Goal: Task Accomplishment & Management: Use online tool/utility

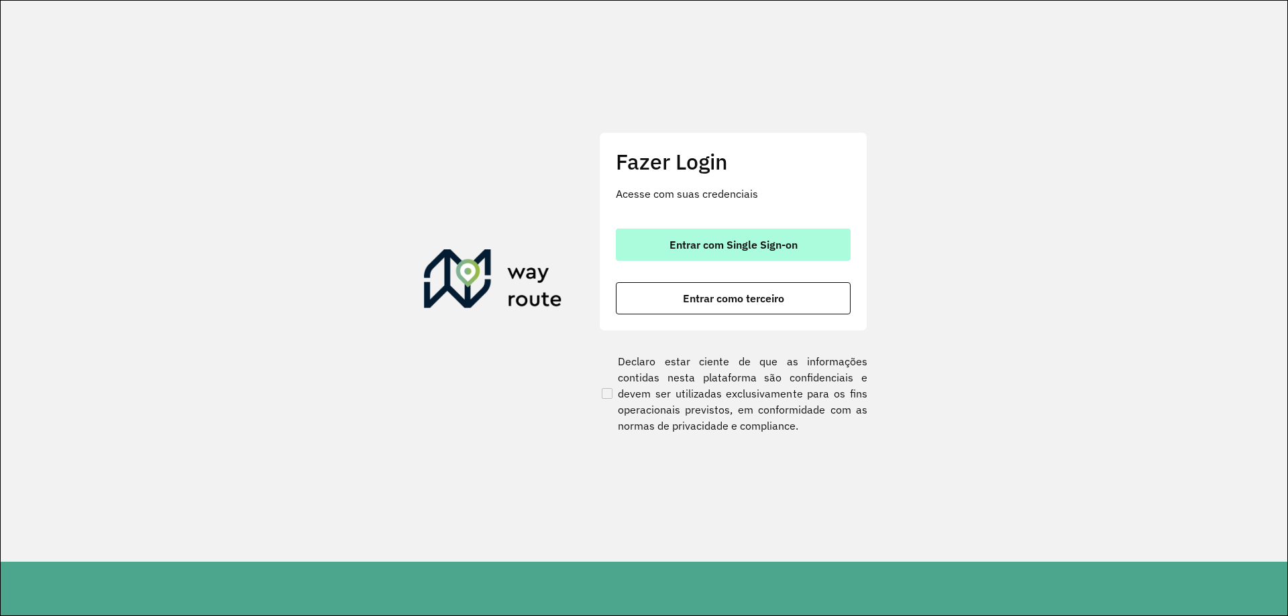
click at [736, 243] on span "Entrar com Single Sign-on" at bounding box center [733, 244] width 128 height 11
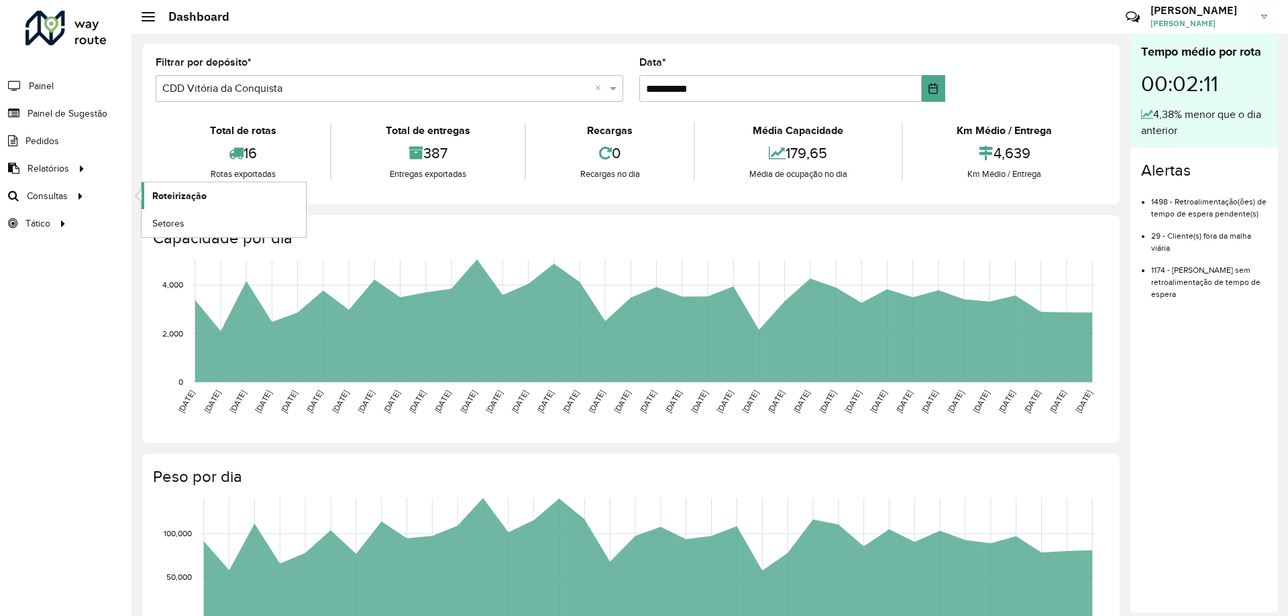
click at [175, 193] on span "Roteirização" at bounding box center [179, 196] width 54 height 14
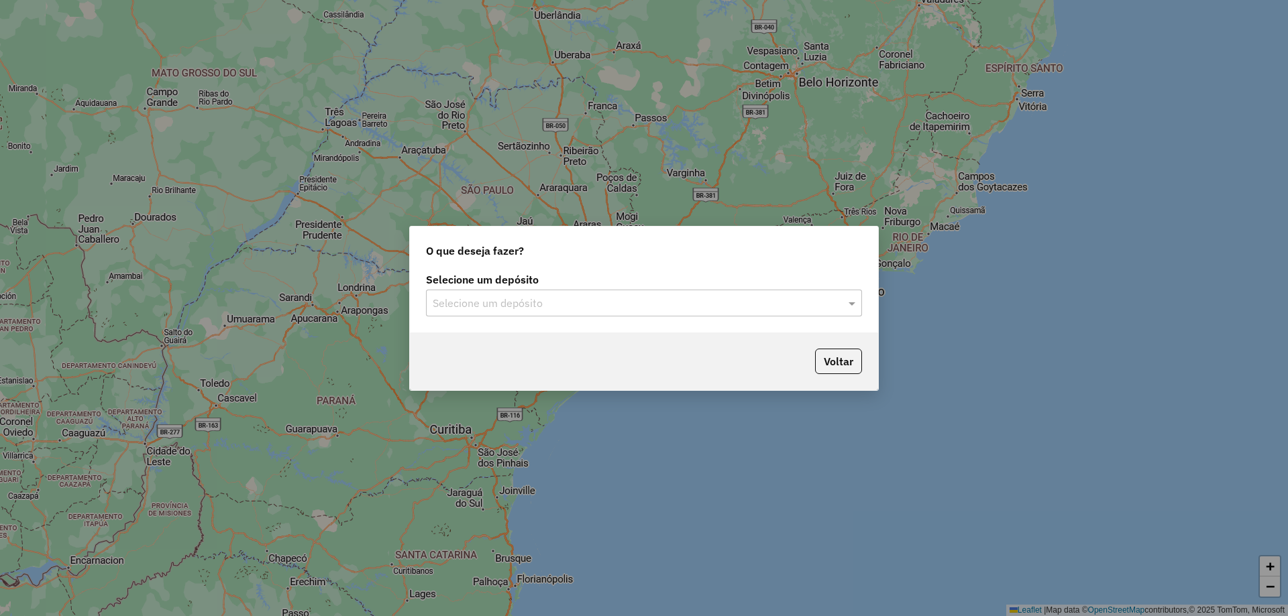
click at [495, 300] on input "text" at bounding box center [631, 304] width 396 height 16
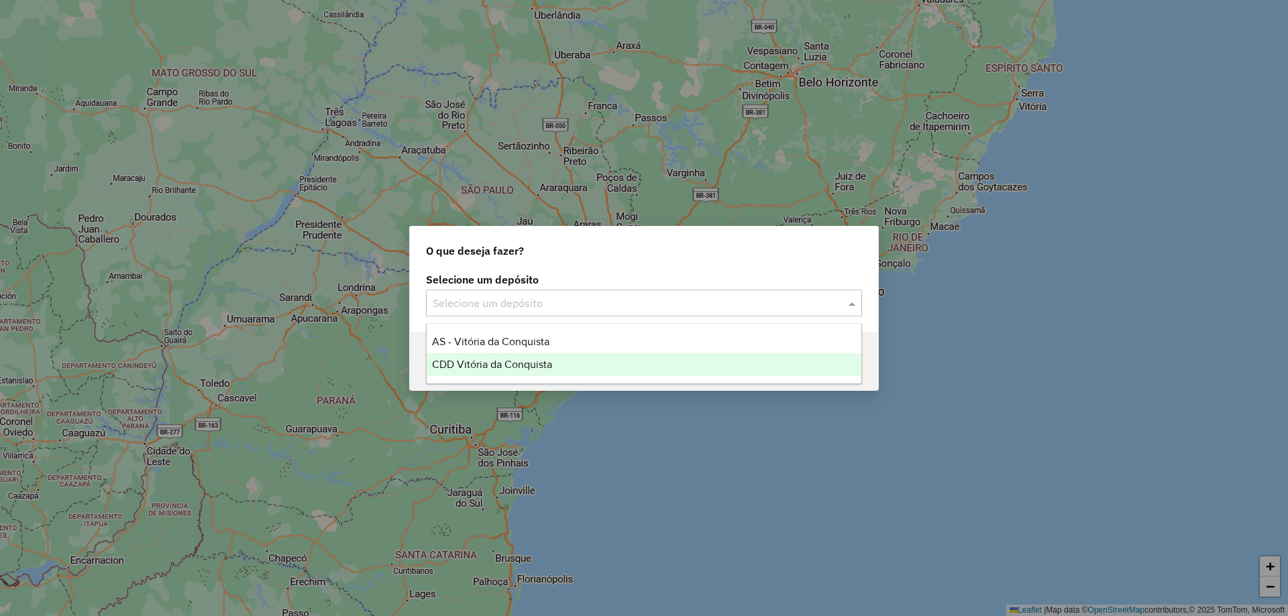
click at [518, 359] on span "CDD Vitória da Conquista" at bounding box center [492, 364] width 120 height 11
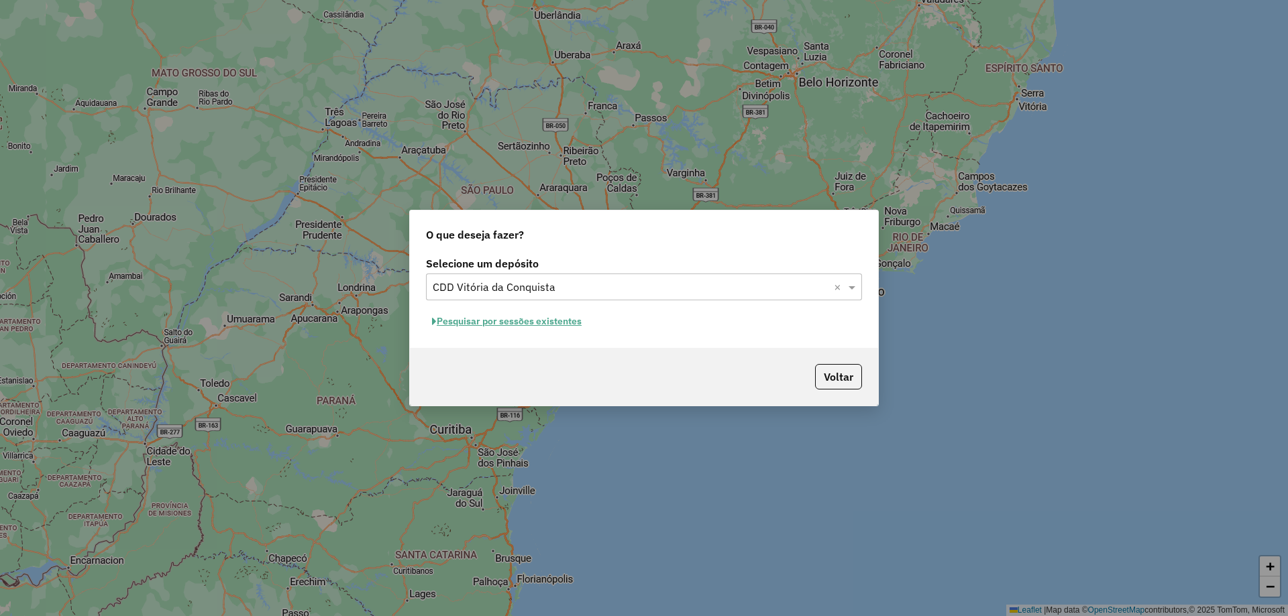
click at [572, 326] on button "Pesquisar por sessões existentes" at bounding box center [507, 321] width 162 height 21
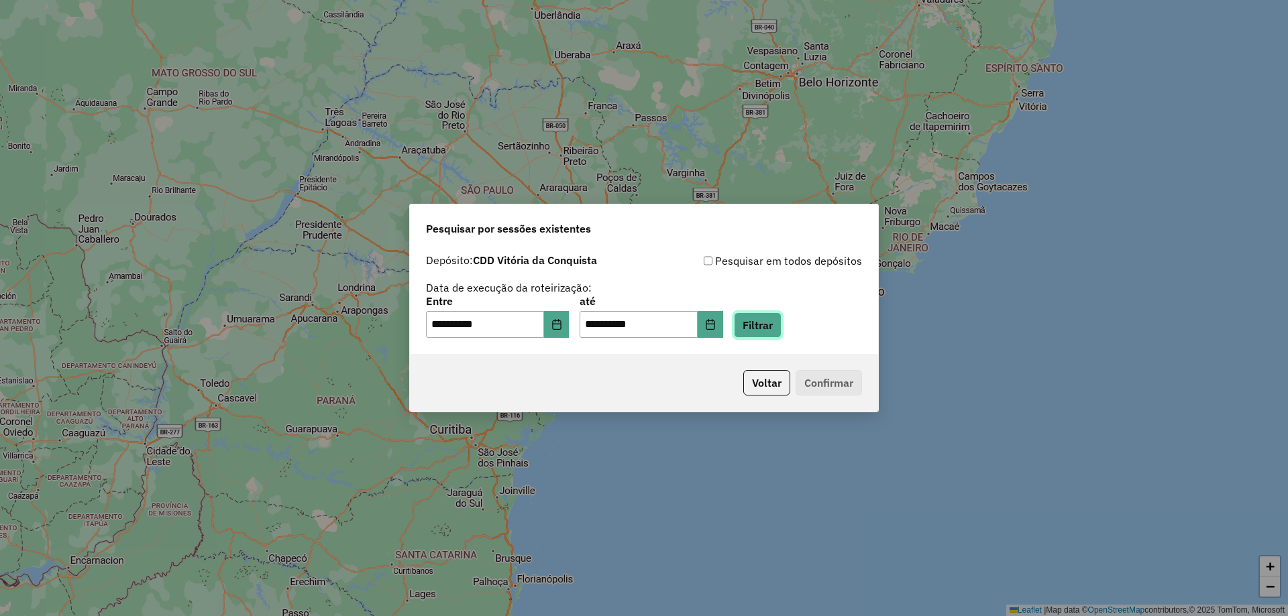
click at [781, 331] on button "Filtrar" at bounding box center [758, 325] width 48 height 25
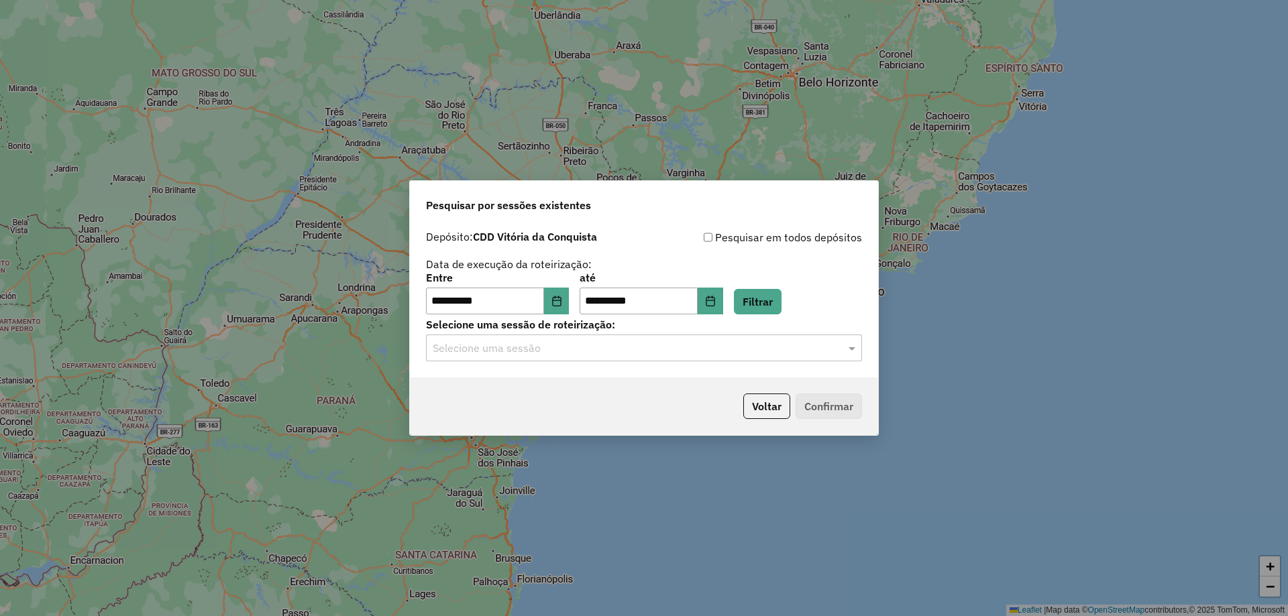
click at [790, 354] on input "text" at bounding box center [631, 349] width 396 height 16
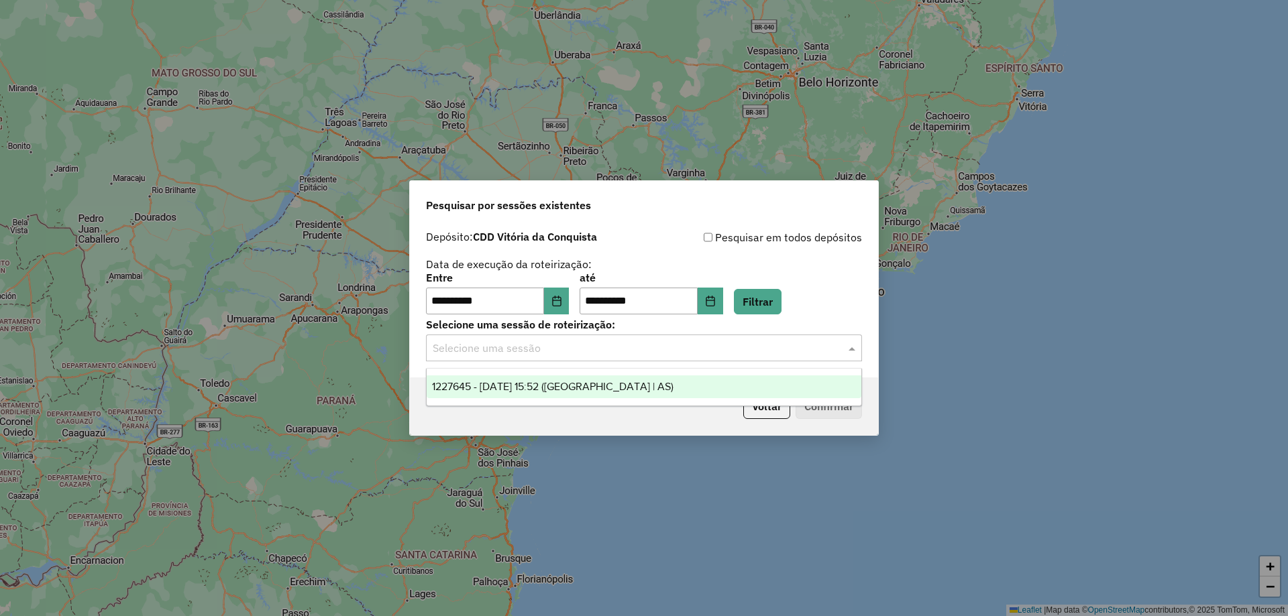
click at [708, 393] on div "1227645 - 11/08/2025 15:52 (Rota | AS)" at bounding box center [644, 387] width 435 height 23
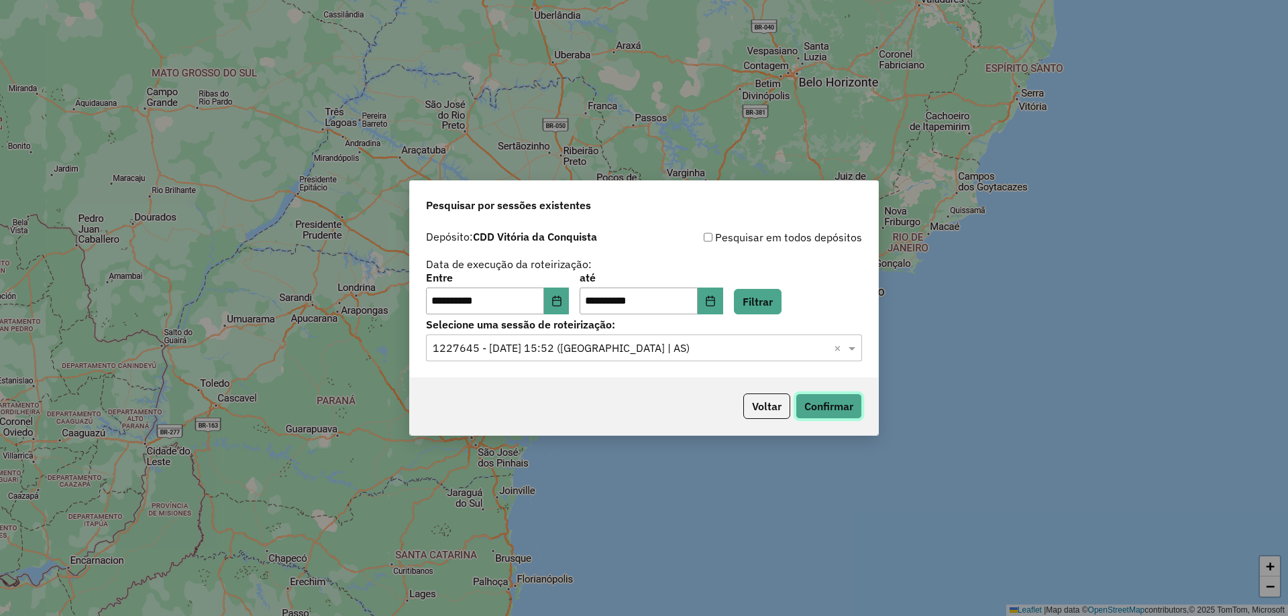
click at [835, 414] on button "Confirmar" at bounding box center [828, 406] width 66 height 25
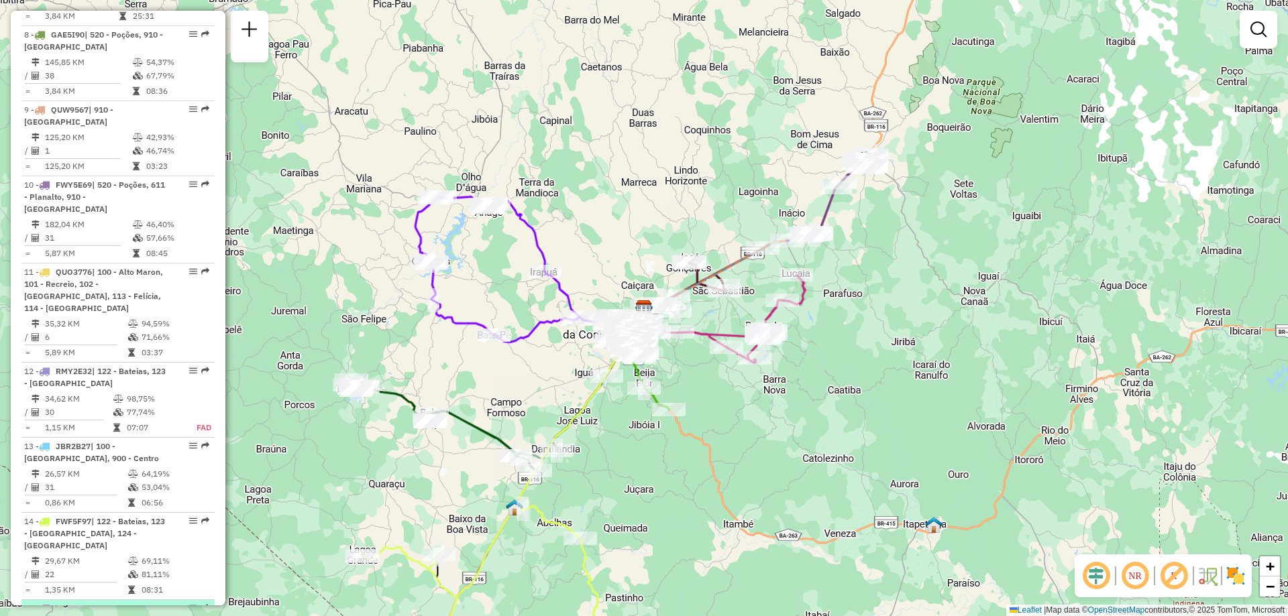
scroll to position [1260, 0]
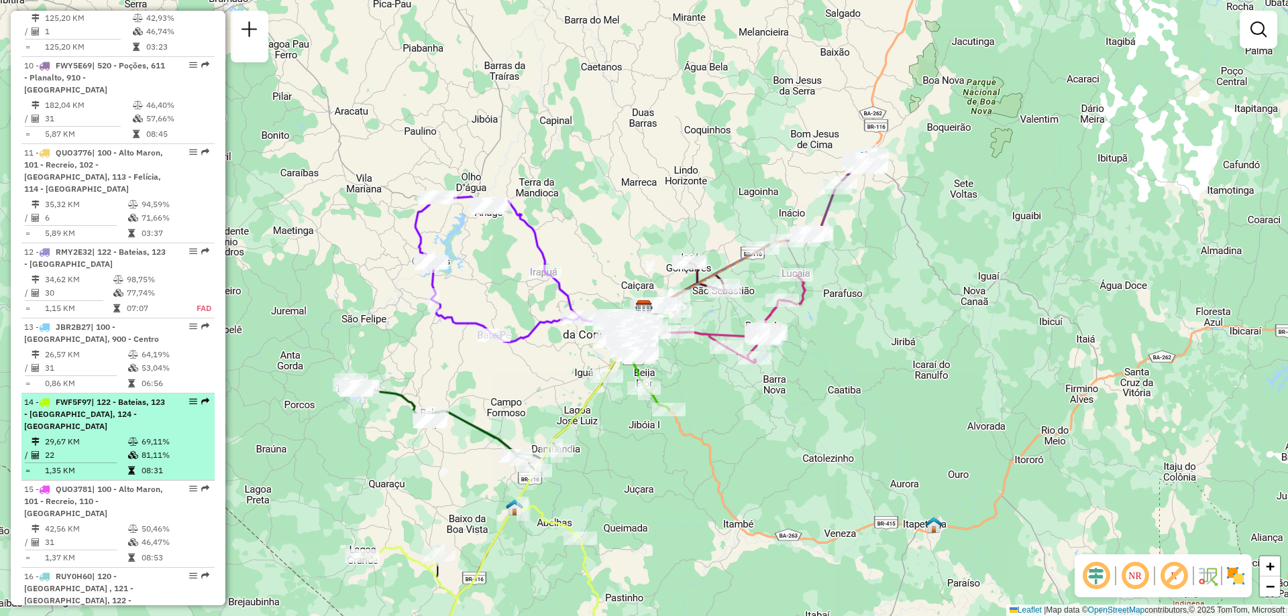
click at [73, 397] on span "| 122 - Bateias, 123 - [GEOGRAPHIC_DATA], 124 - [GEOGRAPHIC_DATA]" at bounding box center [94, 414] width 141 height 34
select select "**********"
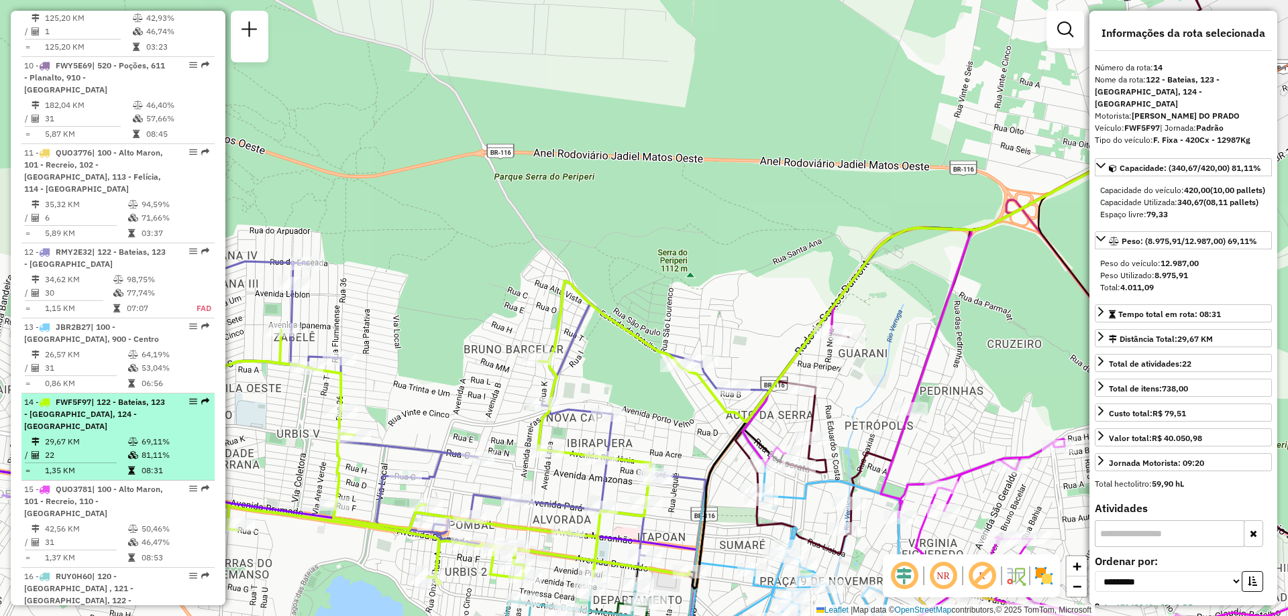
drag, startPoint x: 184, startPoint y: 353, endPoint x: 175, endPoint y: 359, distance: 11.0
click at [175, 396] on div "14 - FWF5F97 | 122 - Bateias, 123 - [GEOGRAPHIC_DATA], 124 - [GEOGRAPHIC_DATA]" at bounding box center [118, 414] width 188 height 36
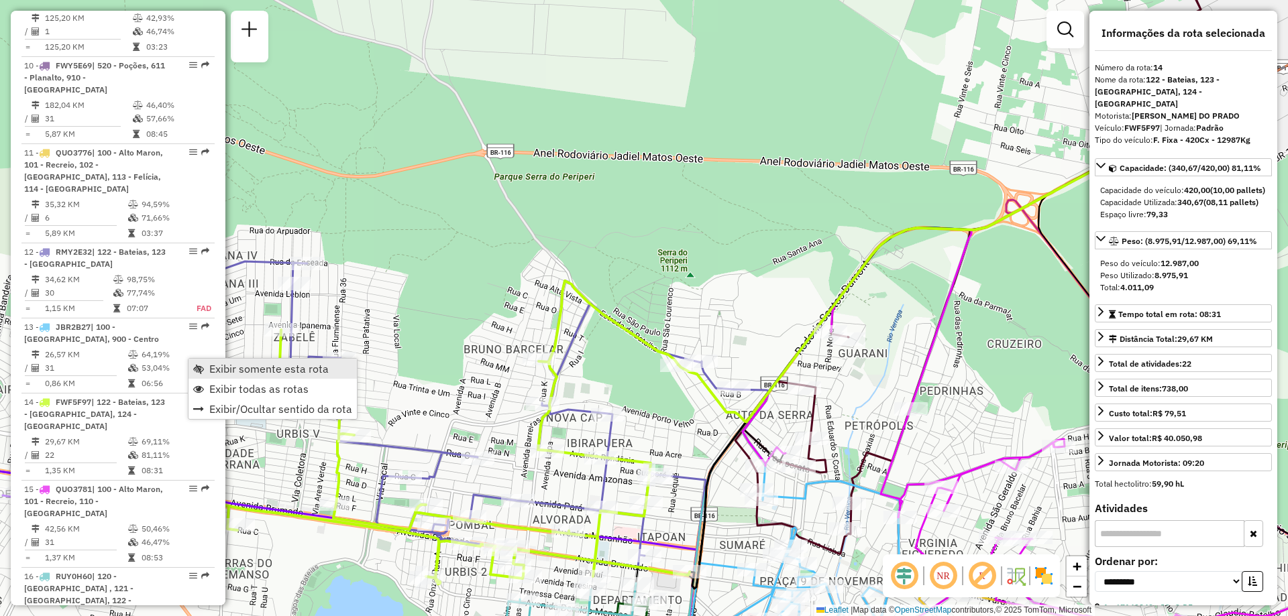
click at [198, 365] on span "Exibir somente esta rota" at bounding box center [198, 369] width 11 height 11
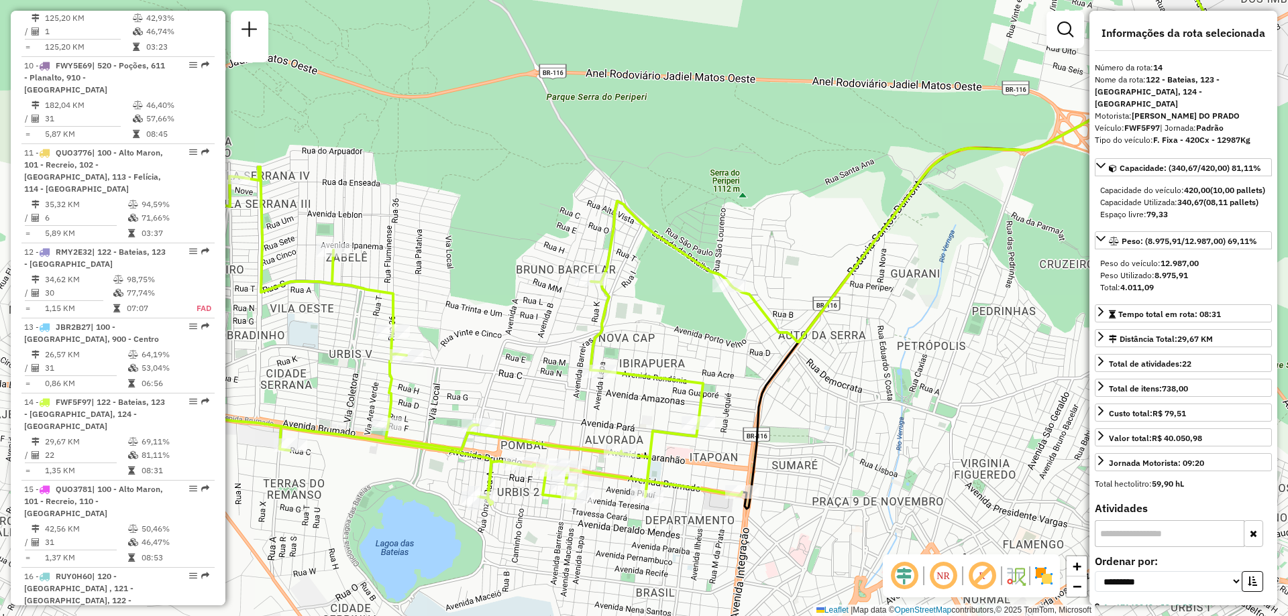
drag, startPoint x: 394, startPoint y: 308, endPoint x: 447, endPoint y: 228, distance: 95.4
click at [447, 228] on div "Janela de atendimento Grade de atendimento Capacidade Transportadoras Veículos …" at bounding box center [644, 308] width 1288 height 616
drag, startPoint x: 1195, startPoint y: 288, endPoint x: 1155, endPoint y: 292, distance: 40.4
click at [1155, 282] on div "Peso Utilizado: 8.975,91" at bounding box center [1183, 276] width 166 height 12
copy strong "8.975,91"
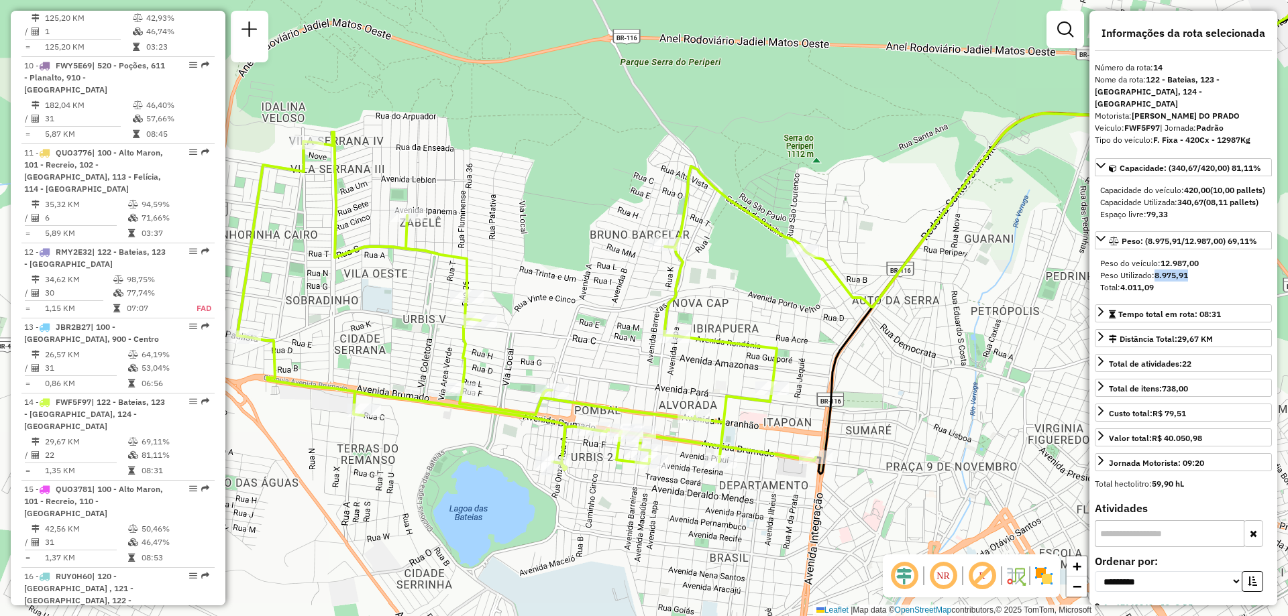
drag, startPoint x: 445, startPoint y: 169, endPoint x: 522, endPoint y: 134, distance: 84.6
click at [522, 134] on div "Janela de atendimento Grade de atendimento Capacidade Transportadoras Veículos …" at bounding box center [644, 308] width 1288 height 616
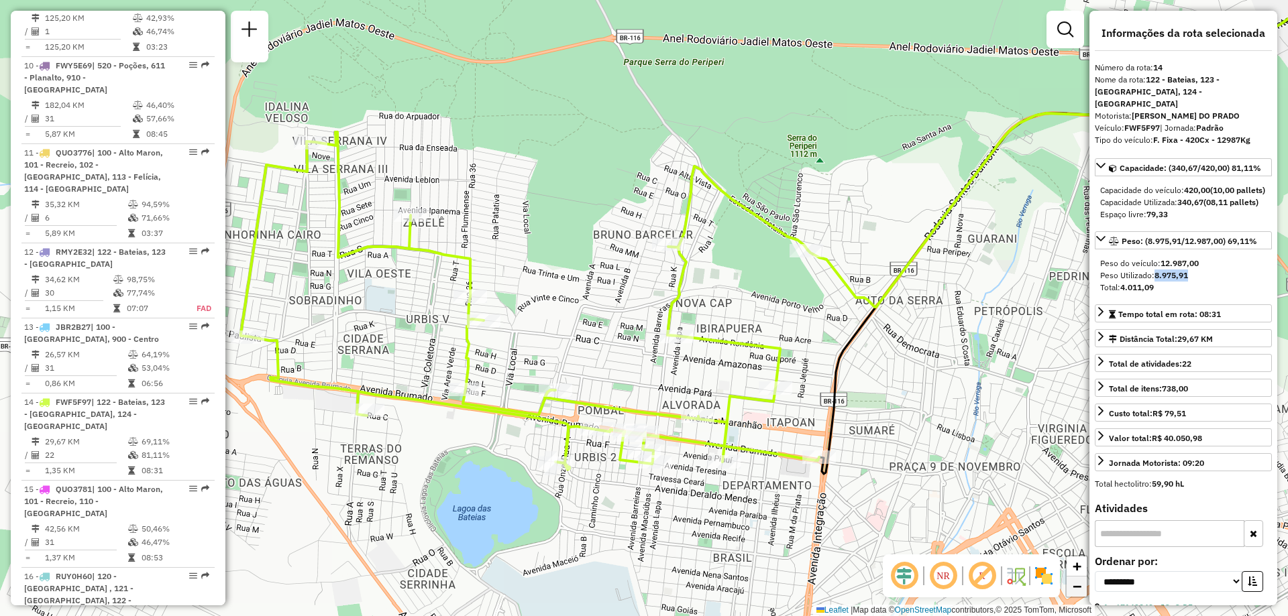
click at [1075, 585] on span "−" at bounding box center [1076, 586] width 9 height 17
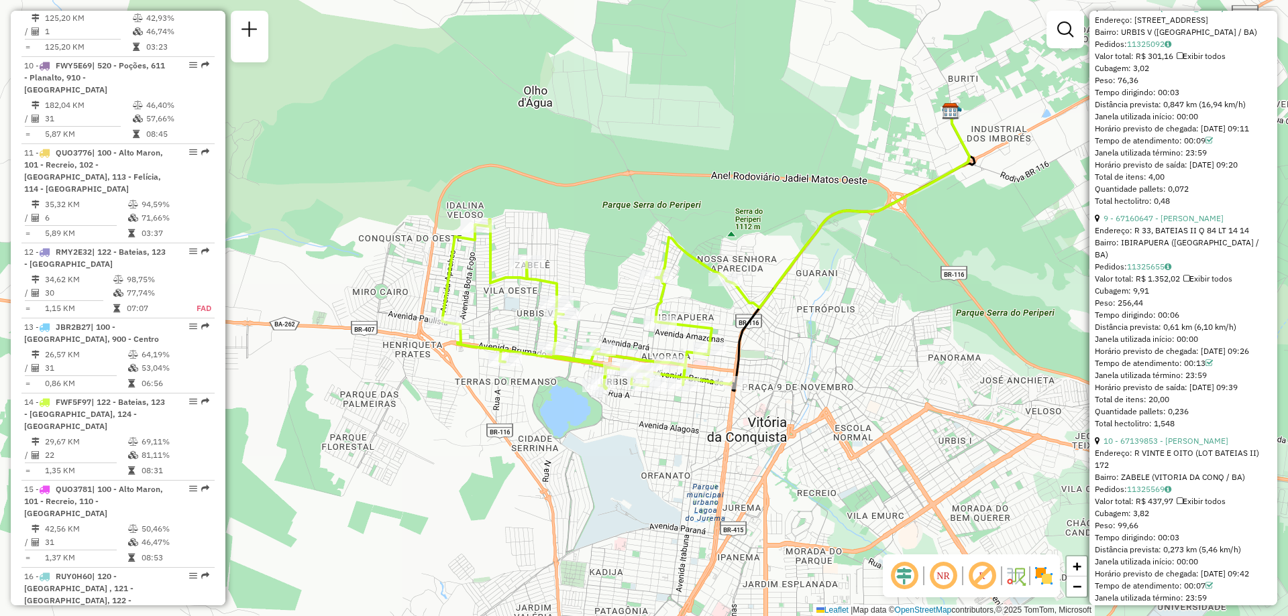
scroll to position [2213, 0]
